Goal: Communication & Community: Answer question/provide support

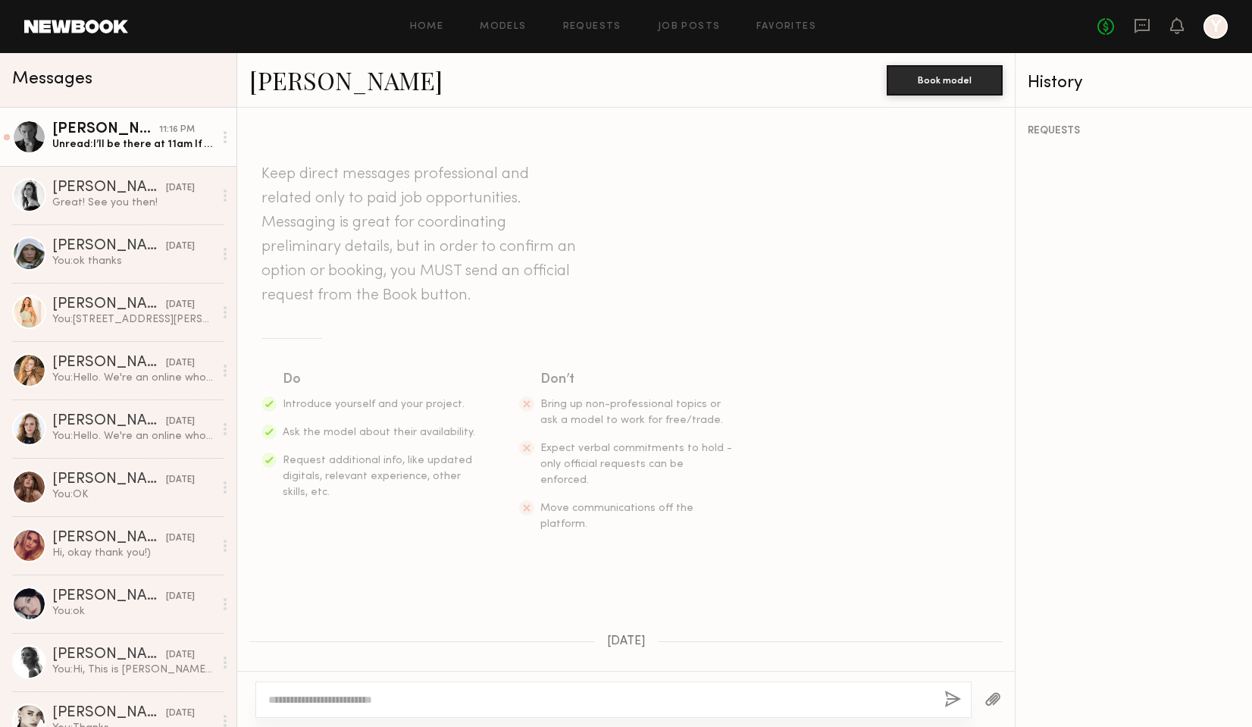
scroll to position [1129, 0]
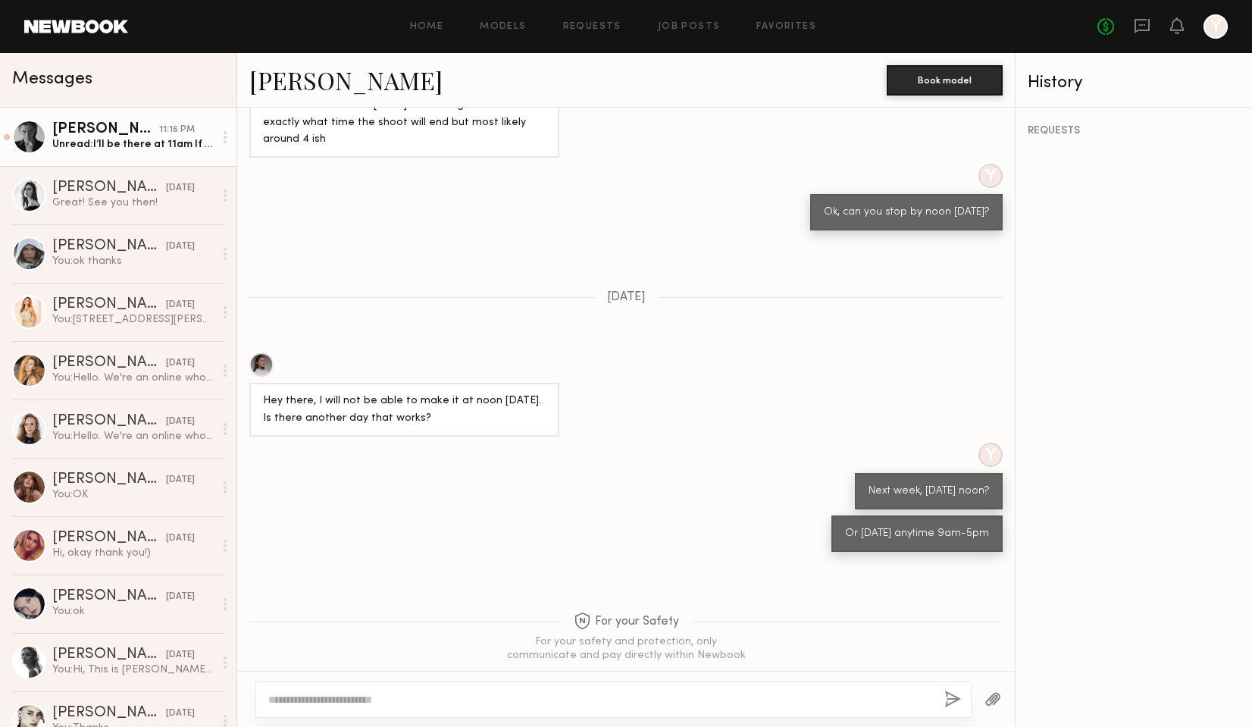
click at [106, 136] on div "[PERSON_NAME]" at bounding box center [105, 129] width 107 height 15
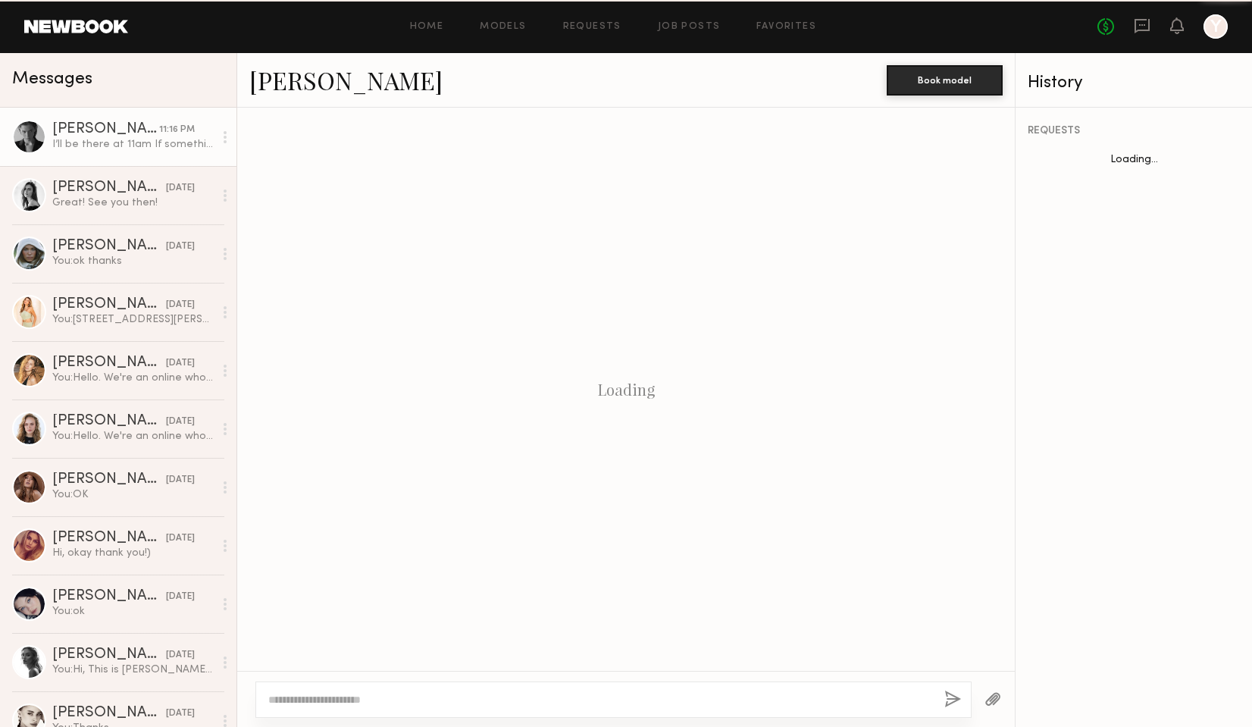
scroll to position [726, 0]
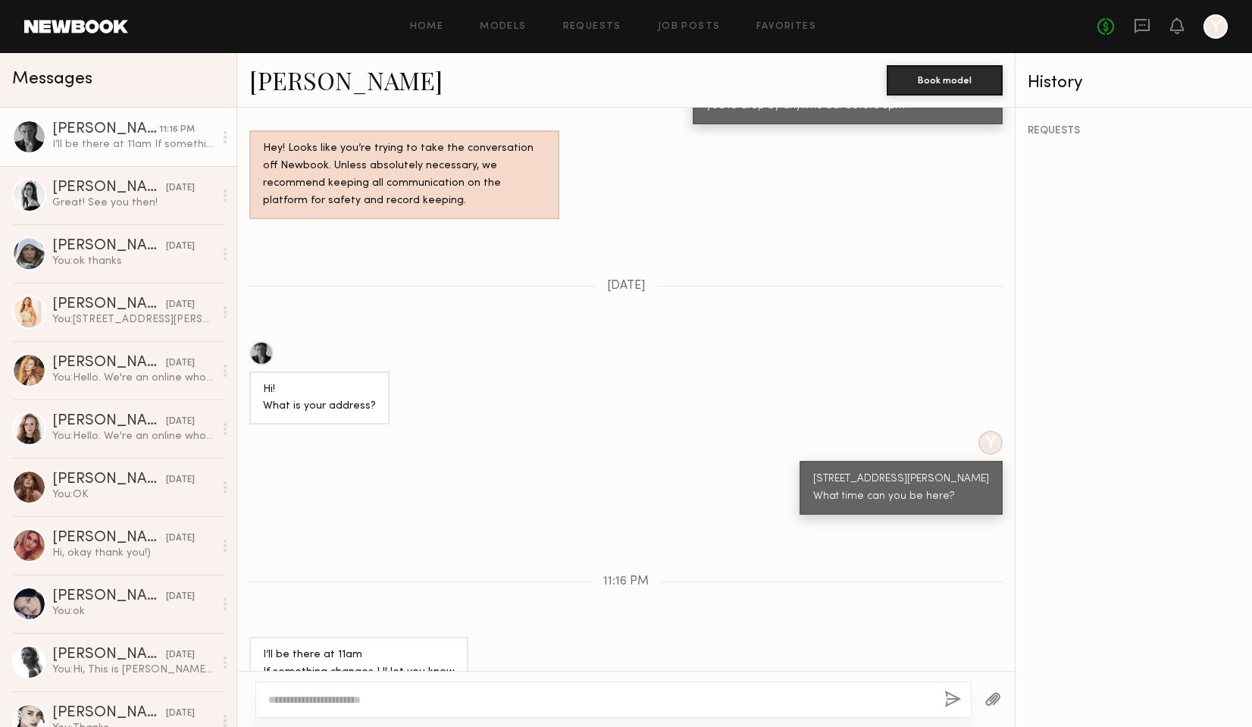
click at [312, 703] on textarea at bounding box center [600, 699] width 664 height 15
type textarea "*********"
click at [948, 700] on button "button" at bounding box center [953, 700] width 17 height 19
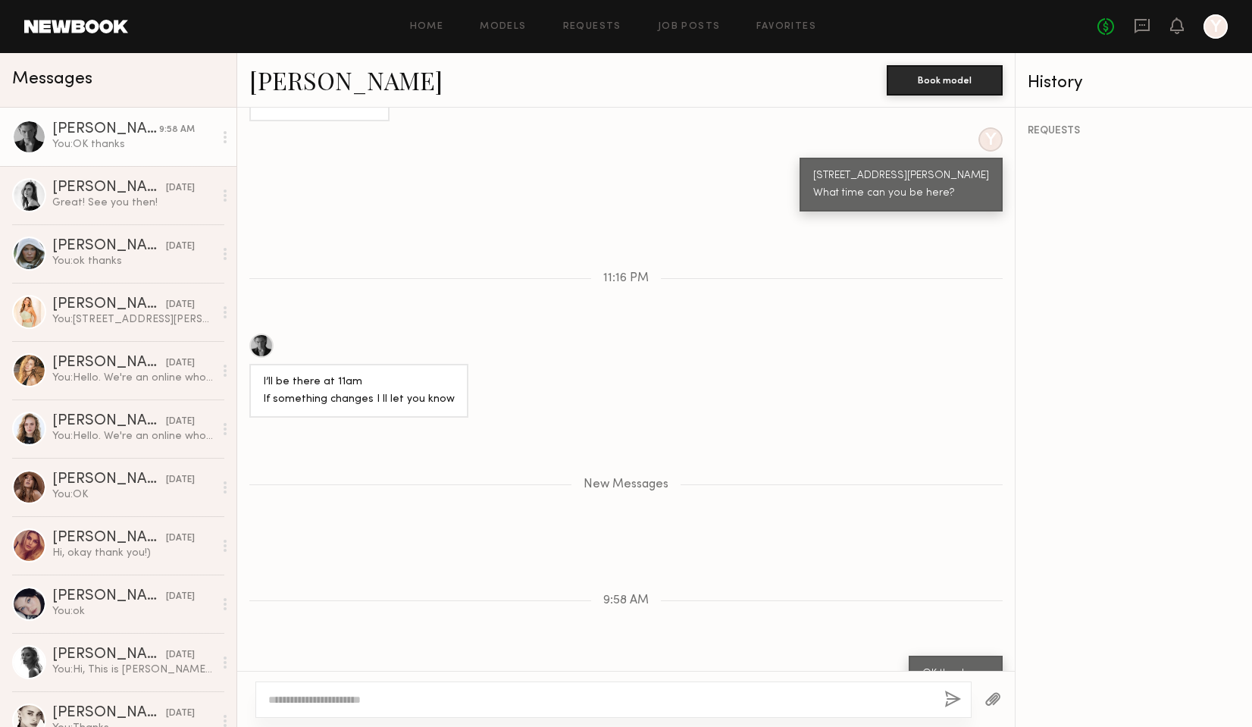
click at [102, 149] on div "You: OK thanks" at bounding box center [132, 144] width 161 height 14
click at [320, 89] on link "[PERSON_NAME]" at bounding box center [345, 80] width 193 height 33
click at [124, 205] on div "Great! See you then!" at bounding box center [132, 203] width 161 height 14
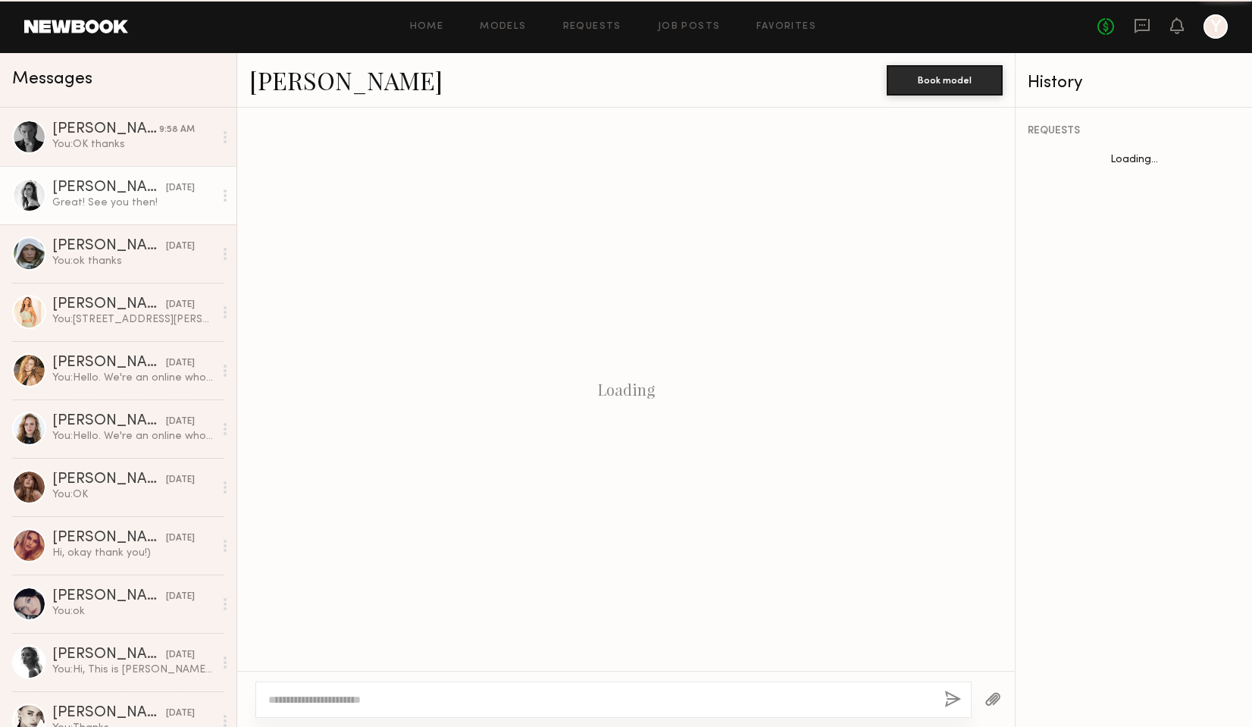
scroll to position [704, 0]
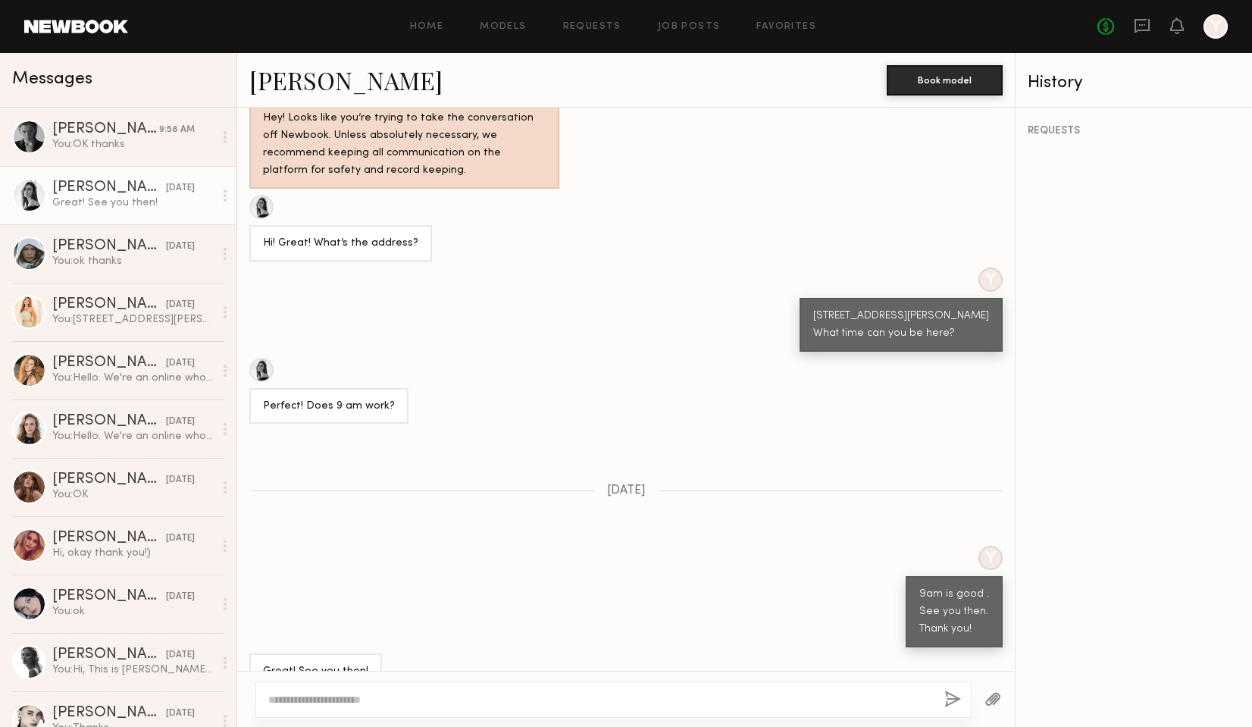
click at [274, 83] on link "[PERSON_NAME]" at bounding box center [345, 80] width 193 height 33
click at [166, 193] on div "[DATE]" at bounding box center [180, 188] width 29 height 14
click at [145, 137] on div "You: OK thanks" at bounding box center [132, 144] width 161 height 14
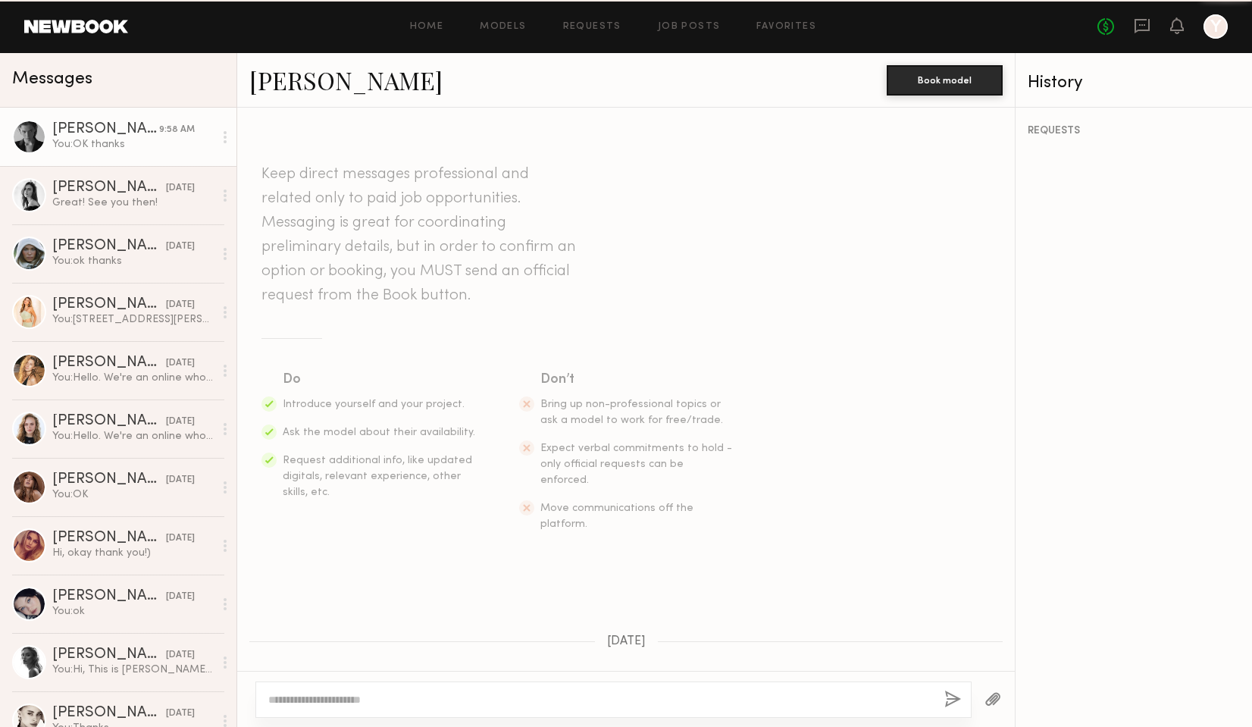
scroll to position [914, 0]
